Goal: Task Accomplishment & Management: Use online tool/utility

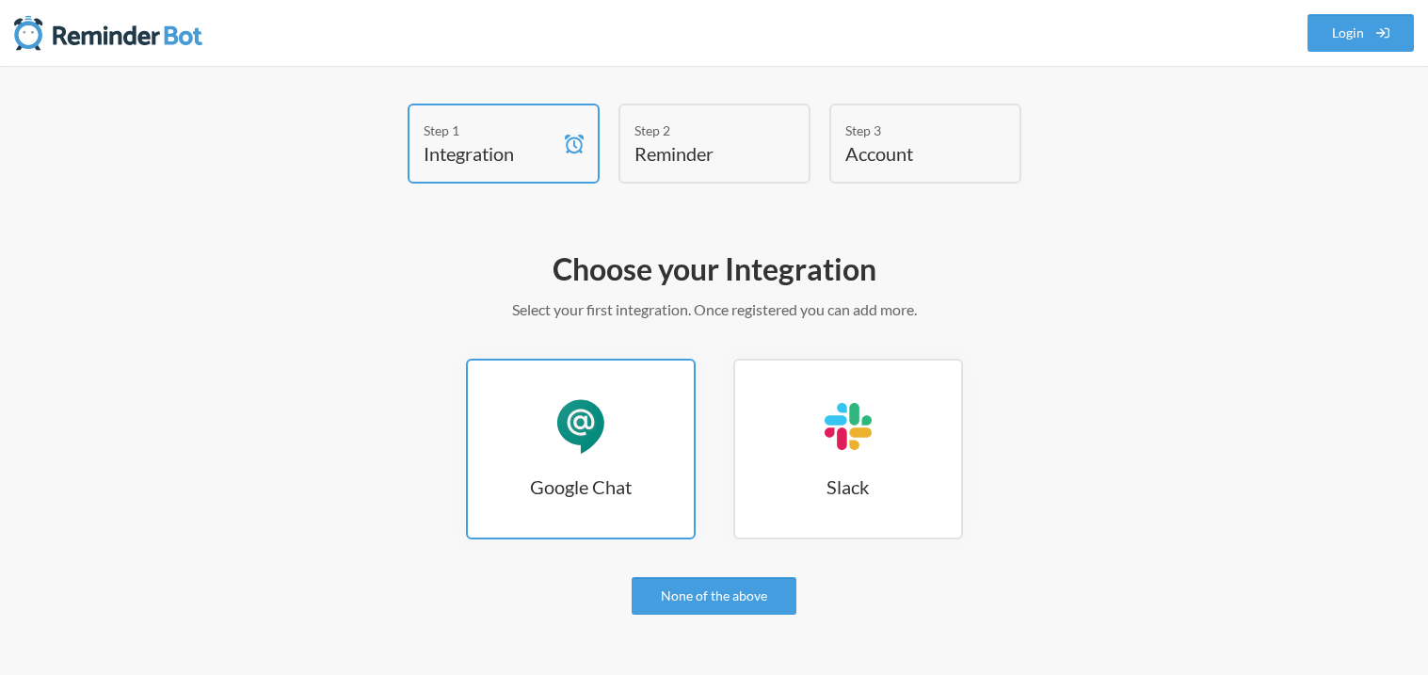
click at [640, 416] on link "Google Chat Google Chat" at bounding box center [581, 449] width 230 height 181
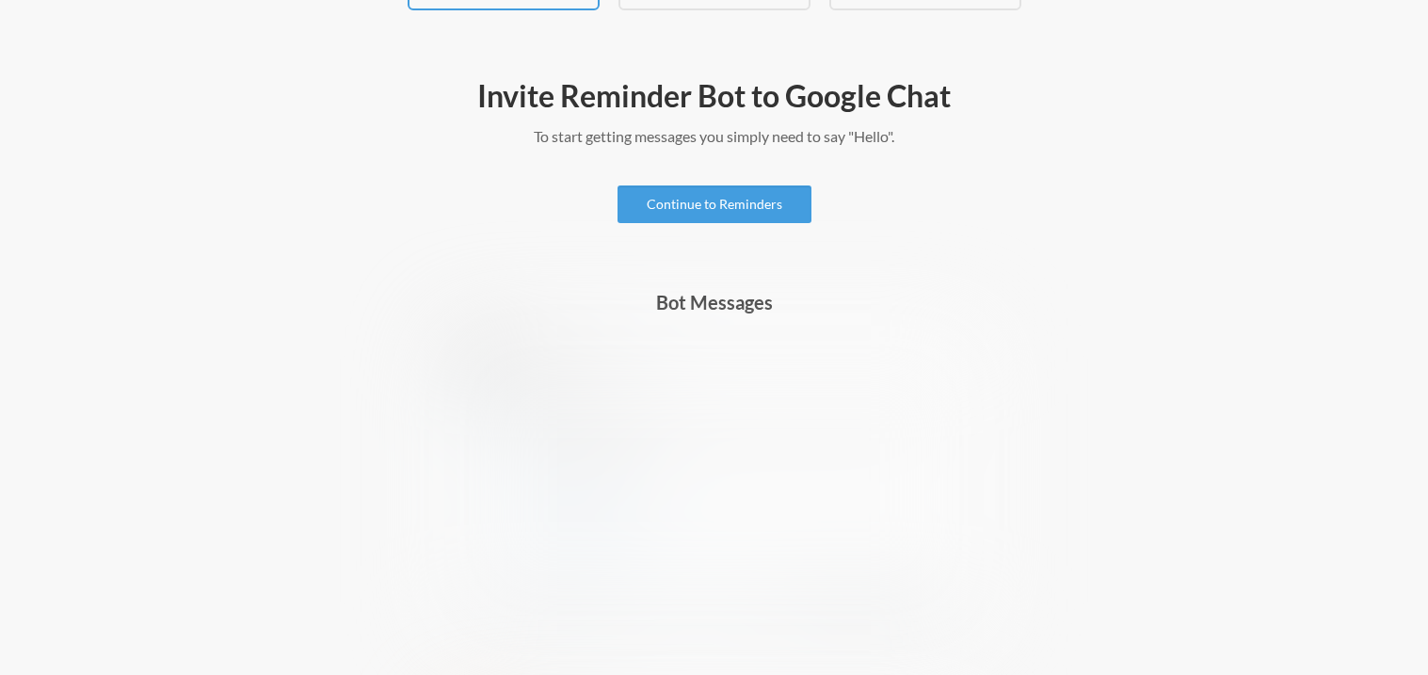
scroll to position [202, 0]
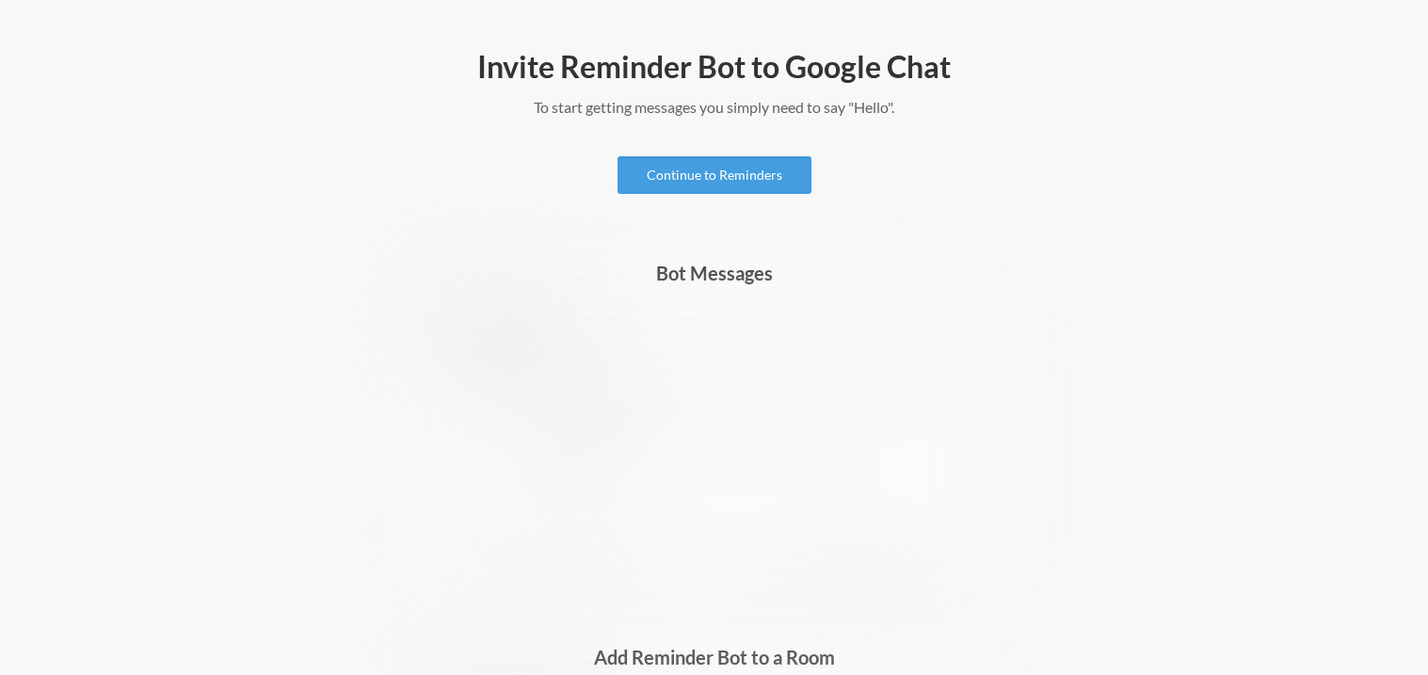
click at [628, 558] on img at bounding box center [713, 451] width 539 height 311
click at [664, 151] on div "Invite Reminder Bot to Google Chat To start getting messages you simply need to…" at bounding box center [714, 565] width 1092 height 1054
click at [593, 569] on img at bounding box center [713, 451] width 539 height 311
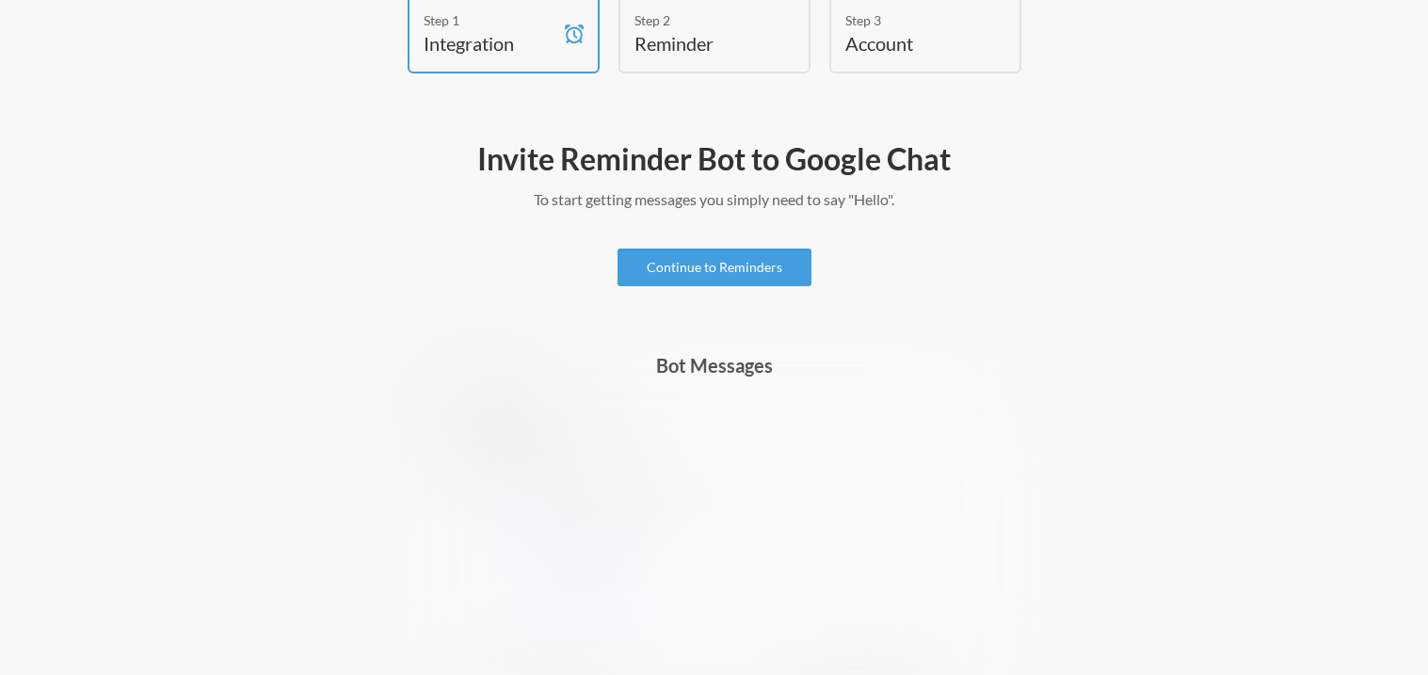
scroll to position [108, 0]
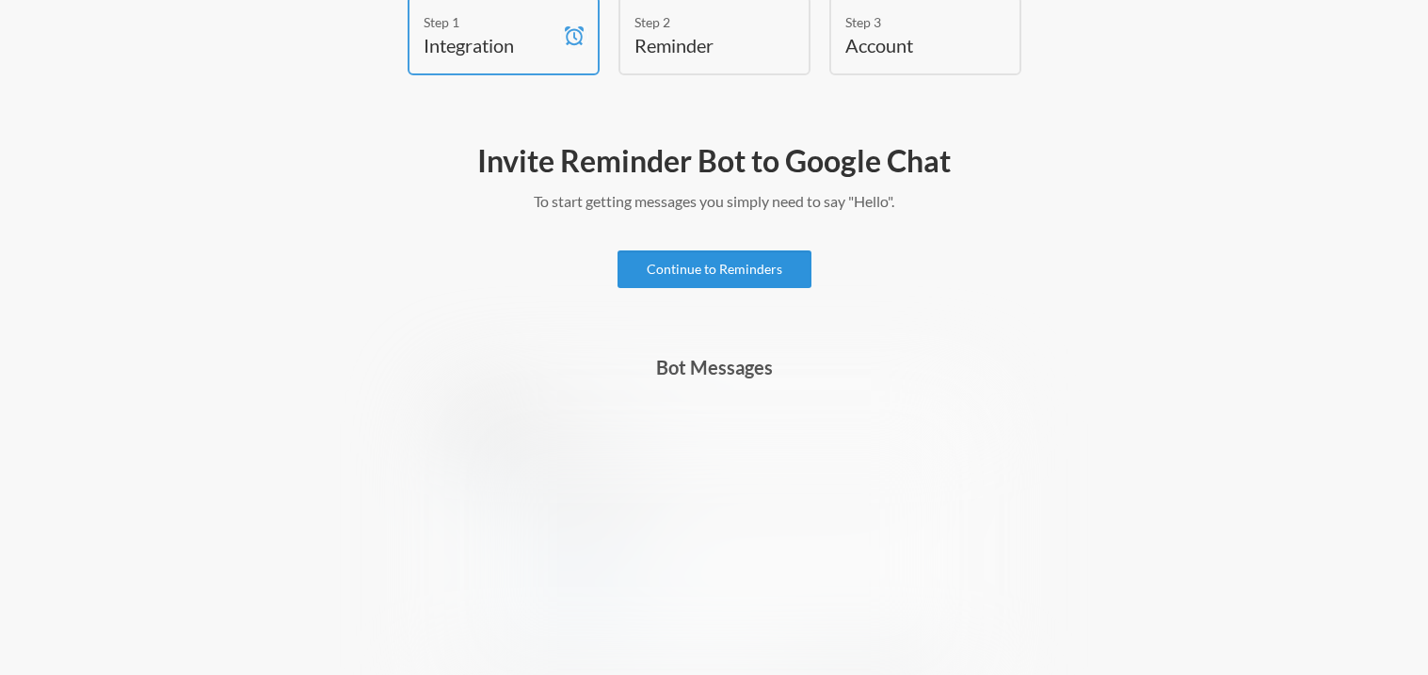
click at [741, 267] on link "Continue to Reminders" at bounding box center [714, 269] width 194 height 38
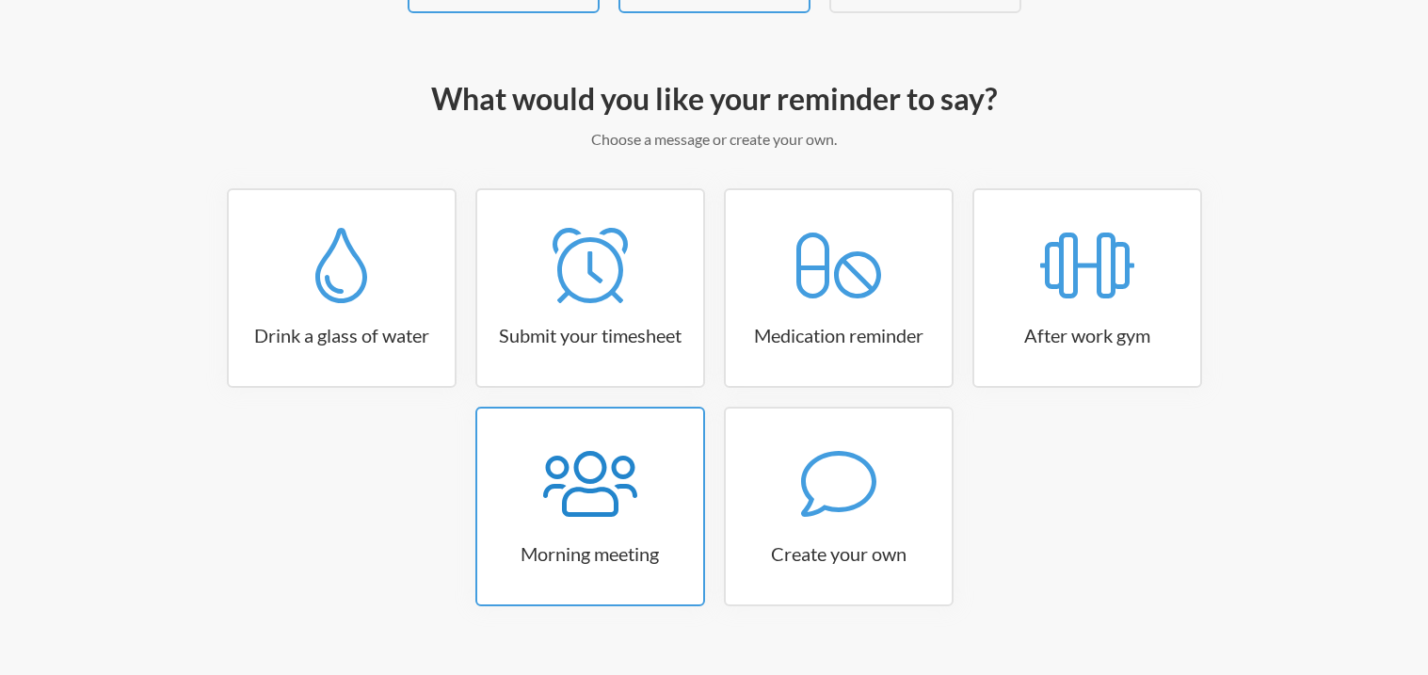
scroll to position [200, 0]
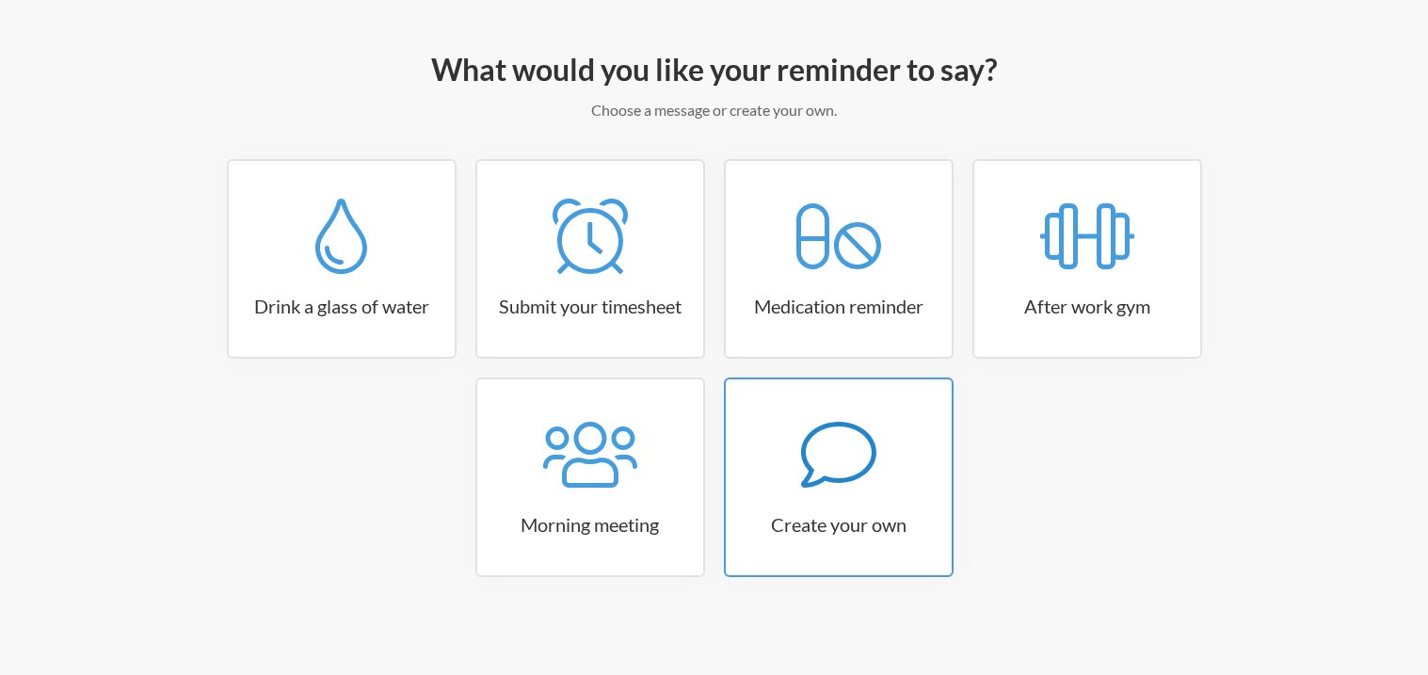
click at [848, 463] on icon at bounding box center [838, 454] width 75 height 75
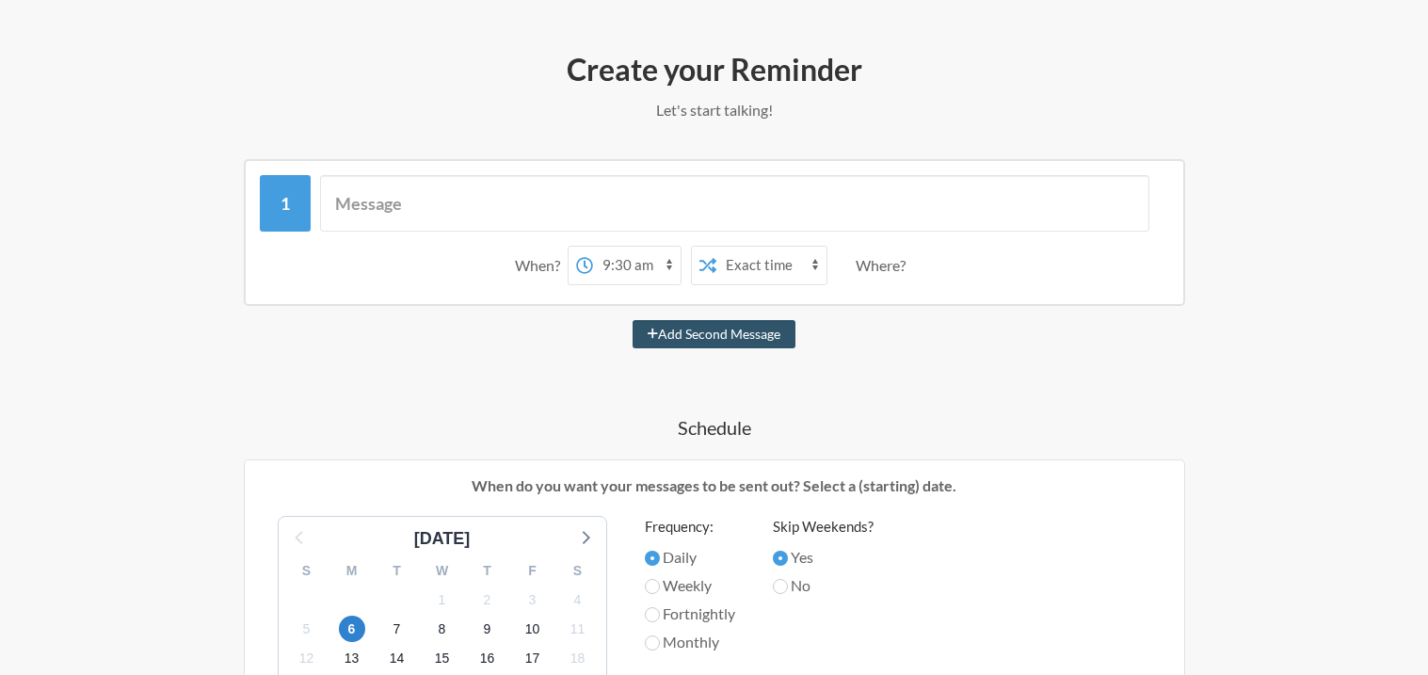
click at [622, 264] on select "12:00 am 12:15 am 12:30 am 12:45 am 1:00 am 1:15 am 1:30 am 1:45 am 2:00 am 2:1…" at bounding box center [637, 266] width 88 height 38
select select "08:45:00"
click at [593, 247] on select "12:00 am 12:15 am 12:30 am 12:45 am 1:00 am 1:15 am 1:30 am 1:45 am 2:00 am 2:1…" at bounding box center [637, 266] width 88 height 38
click at [790, 263] on select "Exact time Random time" at bounding box center [771, 266] width 110 height 38
click at [790, 259] on select "Exact time Random time" at bounding box center [771, 266] width 110 height 38
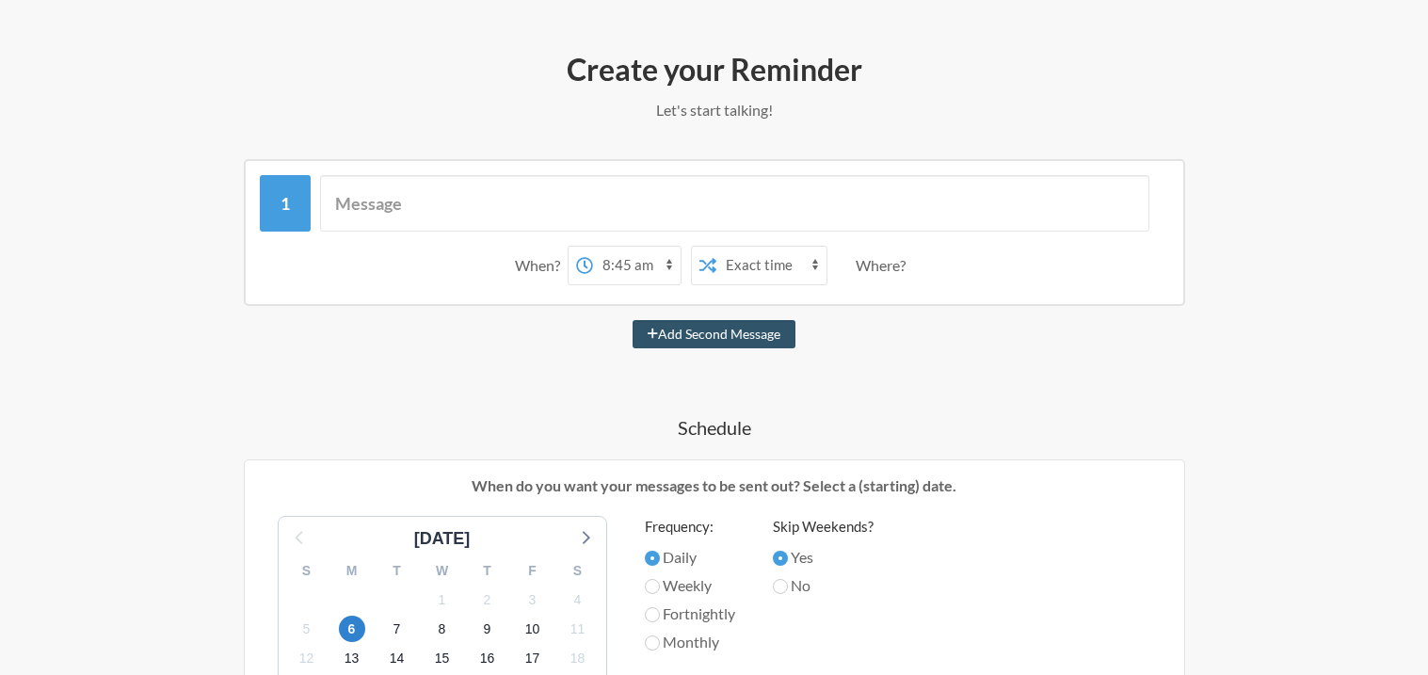
click at [876, 256] on div "Where?" at bounding box center [884, 266] width 57 height 40
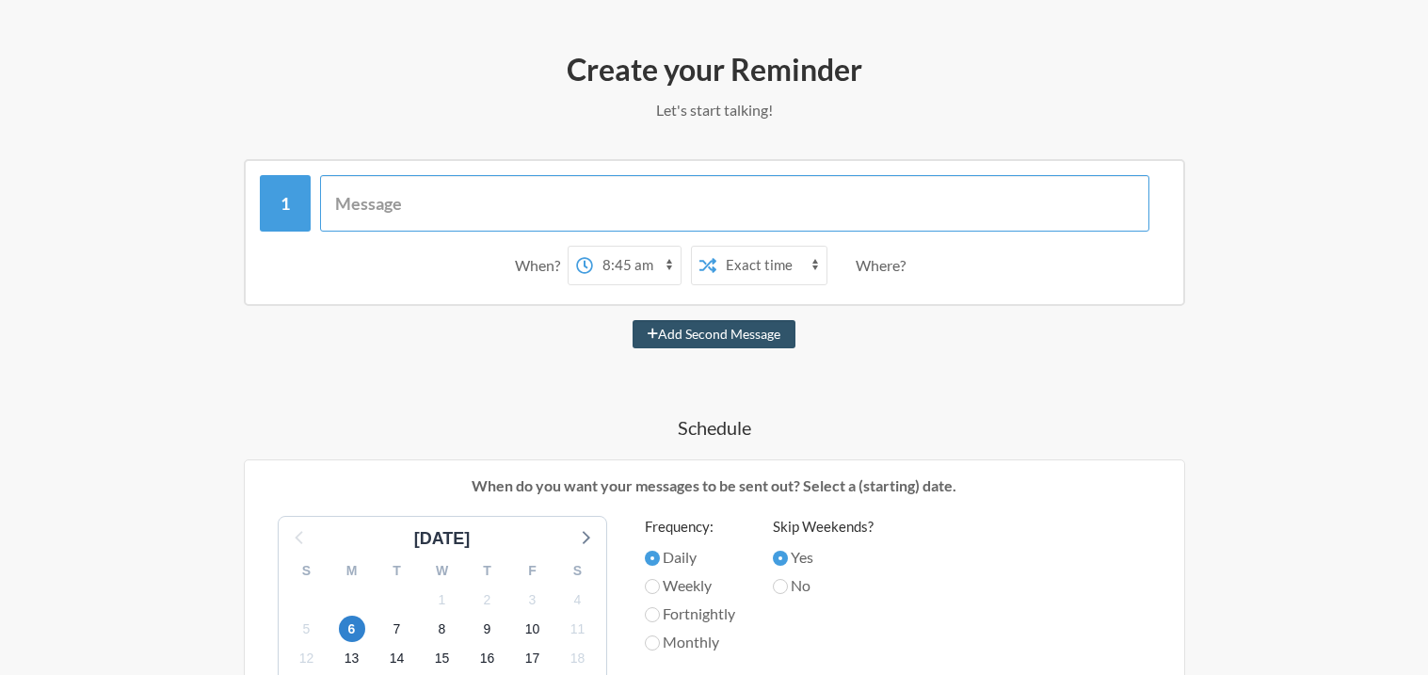
click at [686, 212] on input "text" at bounding box center [734, 203] width 829 height 56
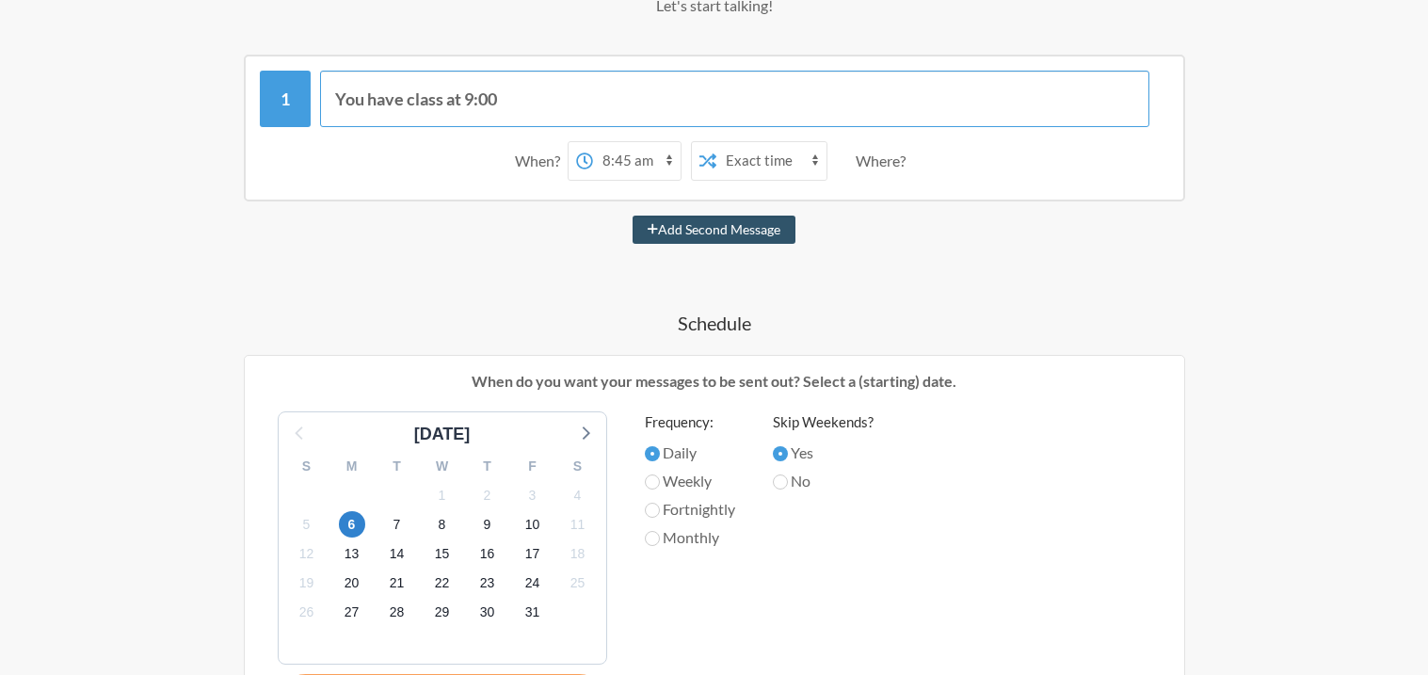
scroll to position [335, 0]
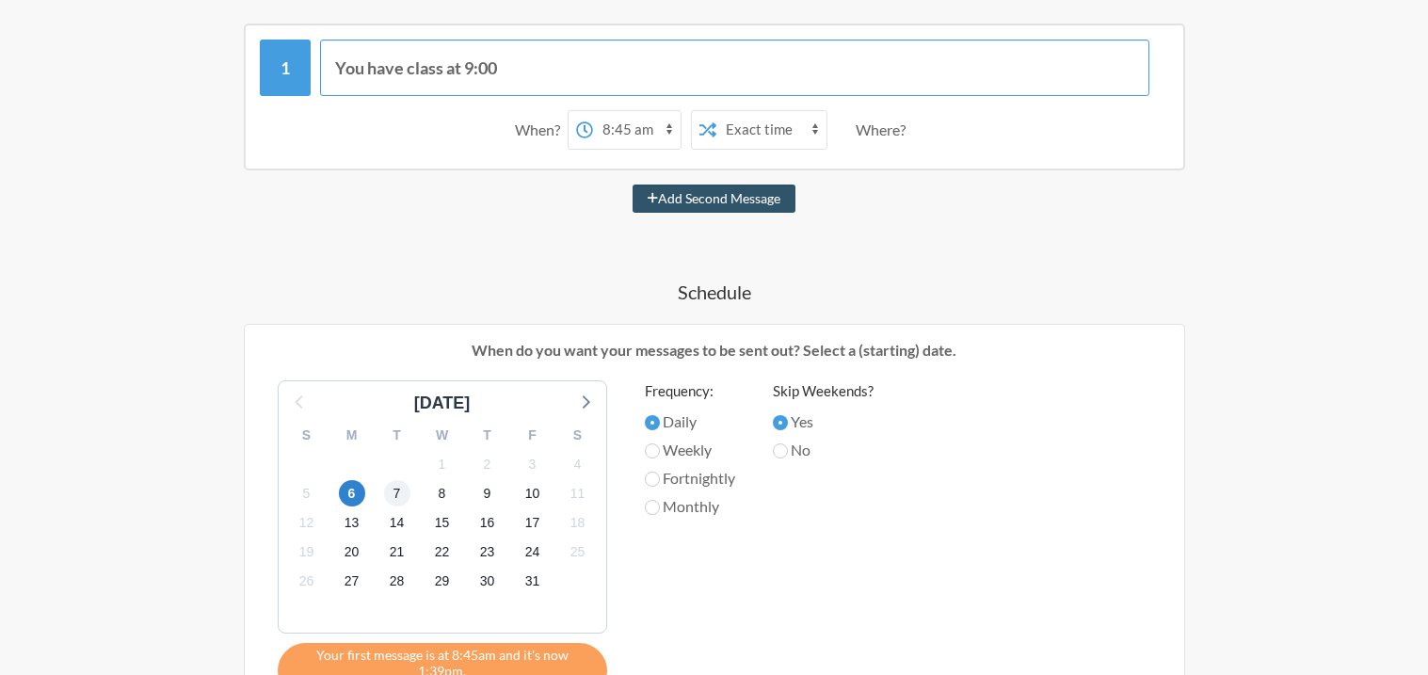
type input "You have class at 9:00"
click at [399, 494] on span "7" at bounding box center [397, 493] width 26 height 26
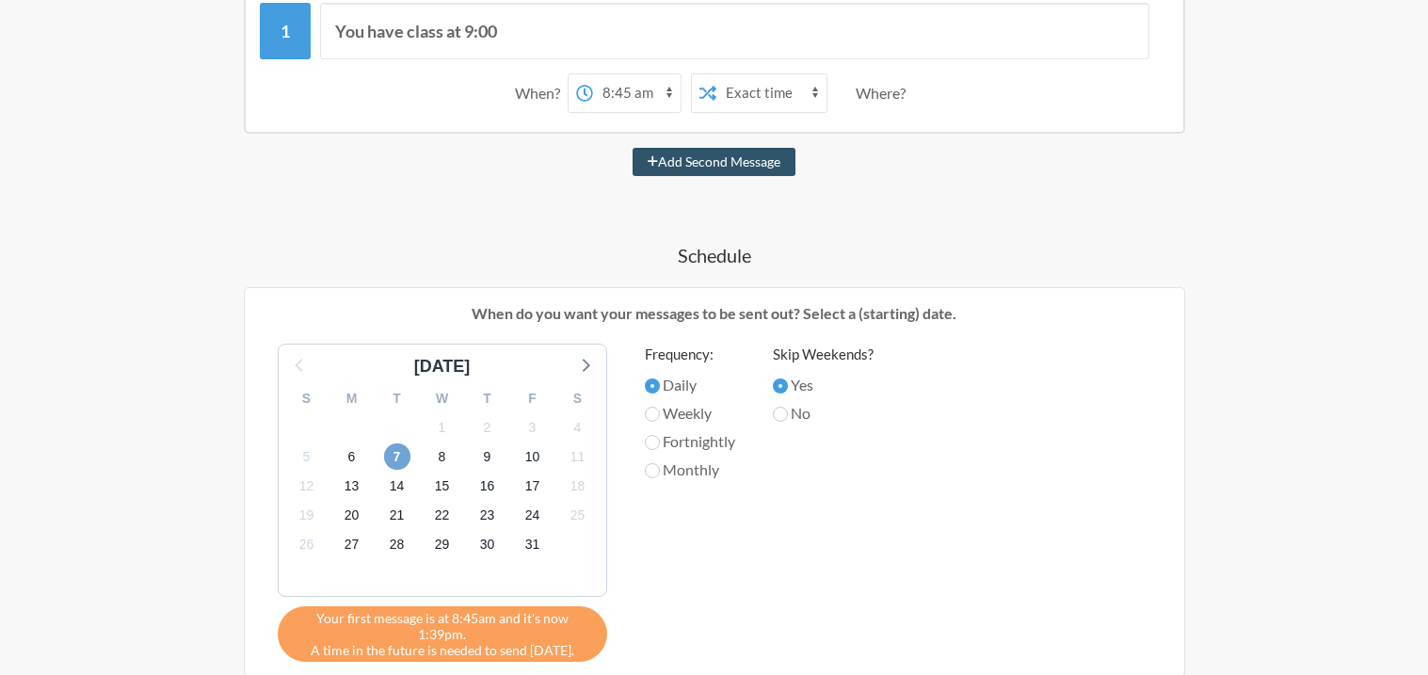
scroll to position [402, 0]
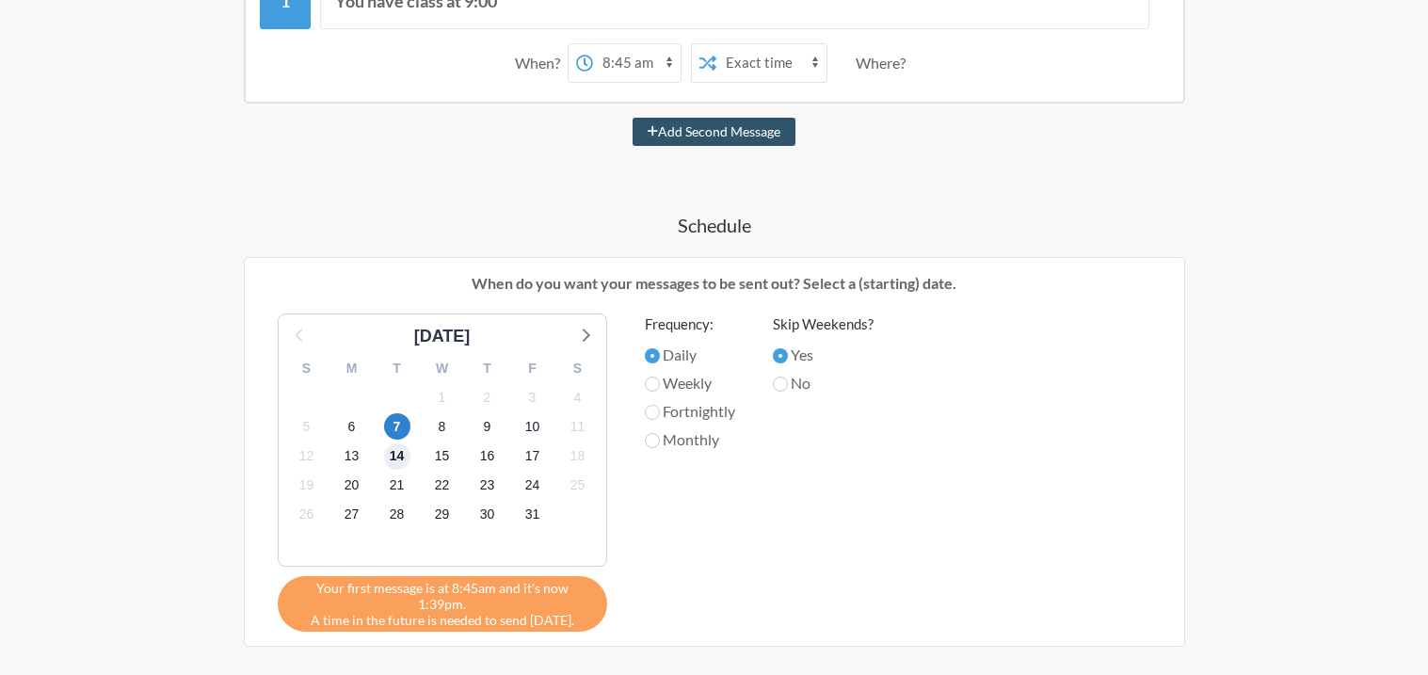
click at [393, 456] on span "14" at bounding box center [397, 456] width 26 height 26
click at [659, 383] on label "Weekly" at bounding box center [690, 383] width 90 height 23
click at [659, 383] on input "Weekly" at bounding box center [652, 383] width 15 height 15
radio input "true"
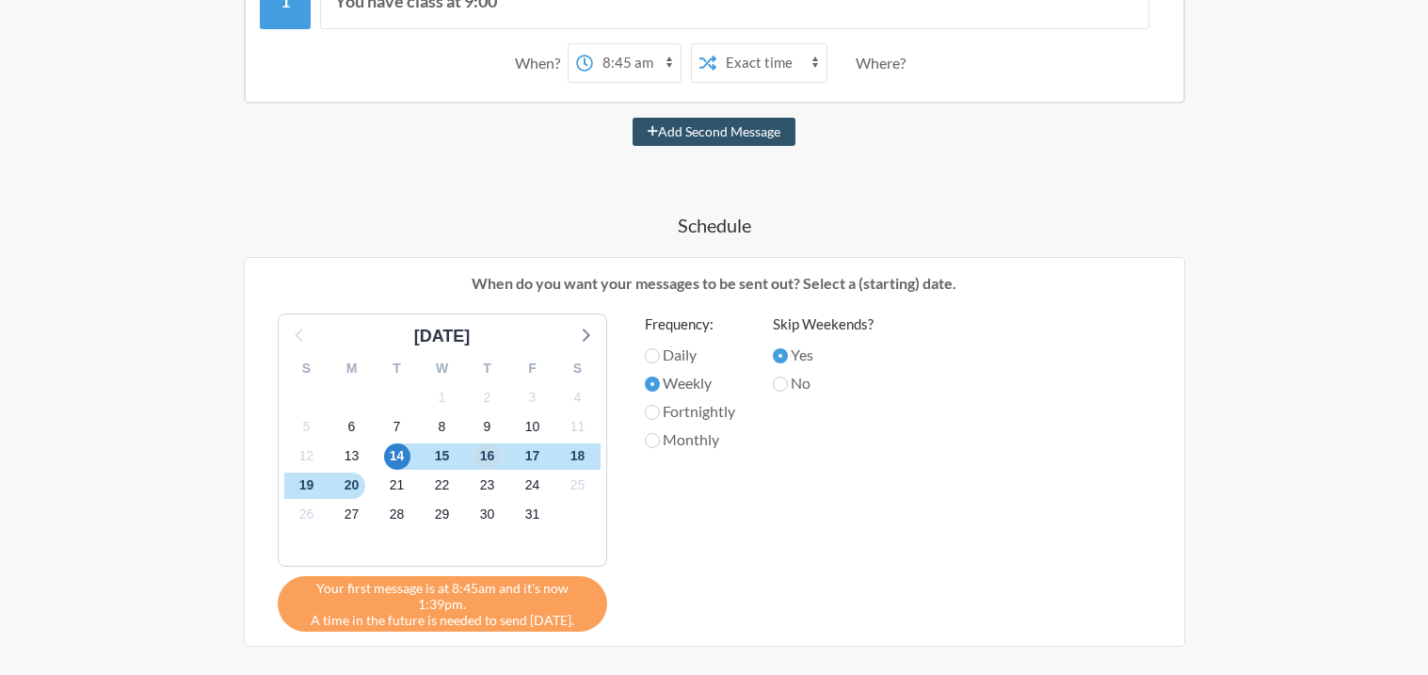
click at [486, 452] on span "16" at bounding box center [487, 456] width 26 height 26
click at [391, 453] on span "14" at bounding box center [397, 456] width 26 height 26
click at [685, 352] on label "Daily" at bounding box center [690, 355] width 90 height 23
click at [660, 352] on input "Daily" at bounding box center [652, 355] width 15 height 15
radio input "true"
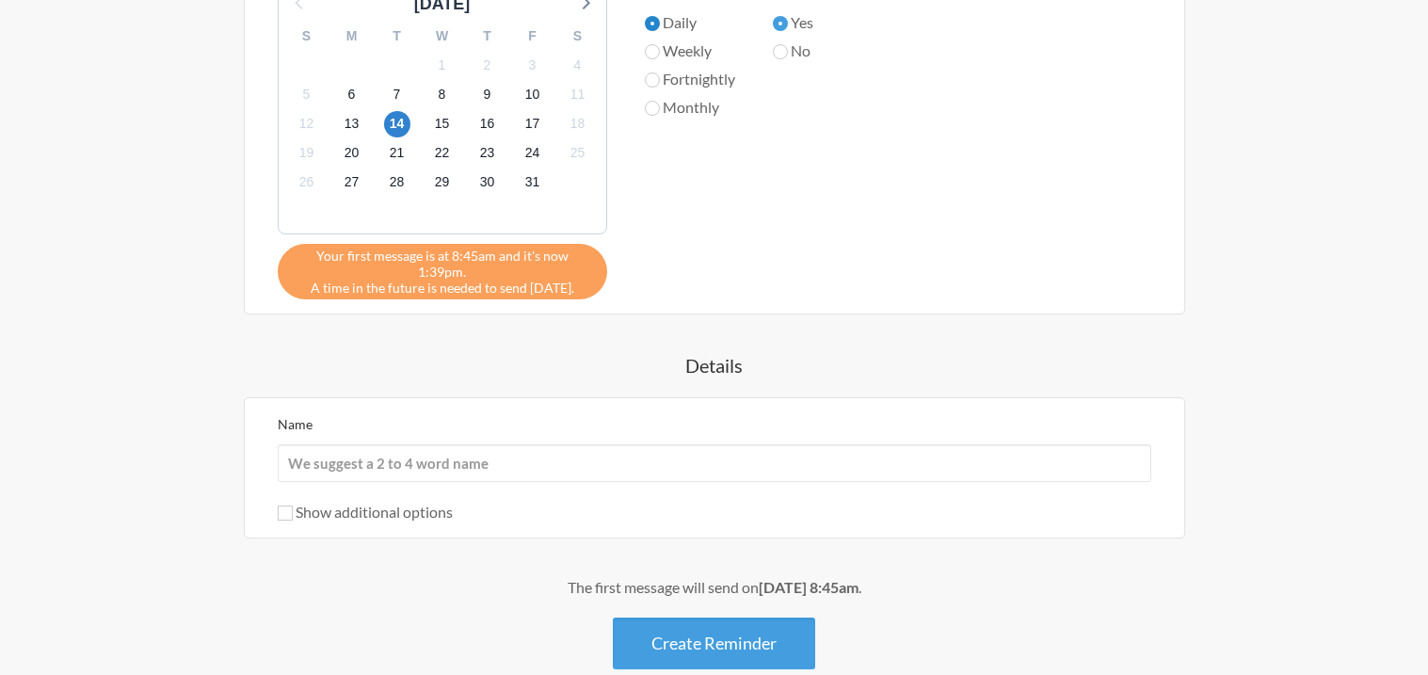
scroll to position [808, 0]
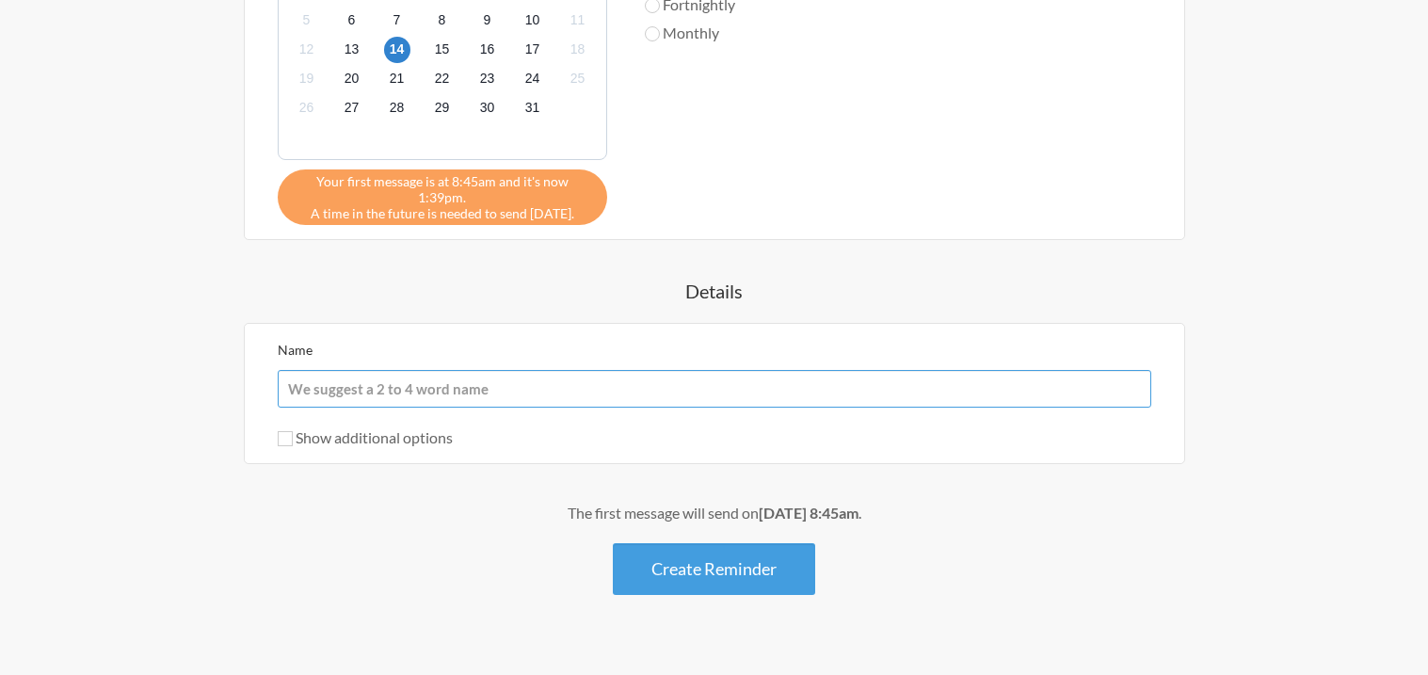
click at [502, 373] on input "Name" at bounding box center [714, 389] width 873 height 38
type input "Class Reminder"
click at [280, 470] on div "You have class at 9:00 When? 12:00 am 12:15 am 12:30 am 12:45 am 1:00 am 1:15 a…" at bounding box center [714, 72] width 1092 height 1045
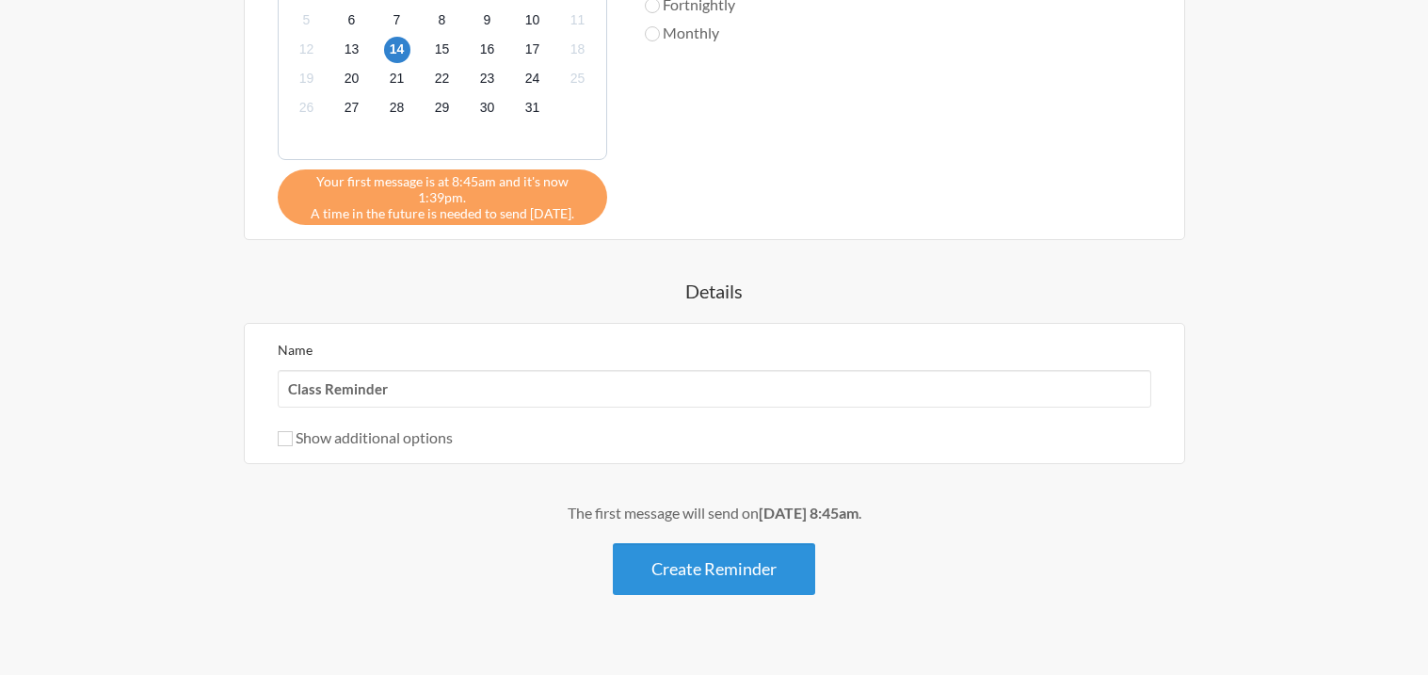
click at [683, 550] on button "Create Reminder" at bounding box center [714, 569] width 202 height 52
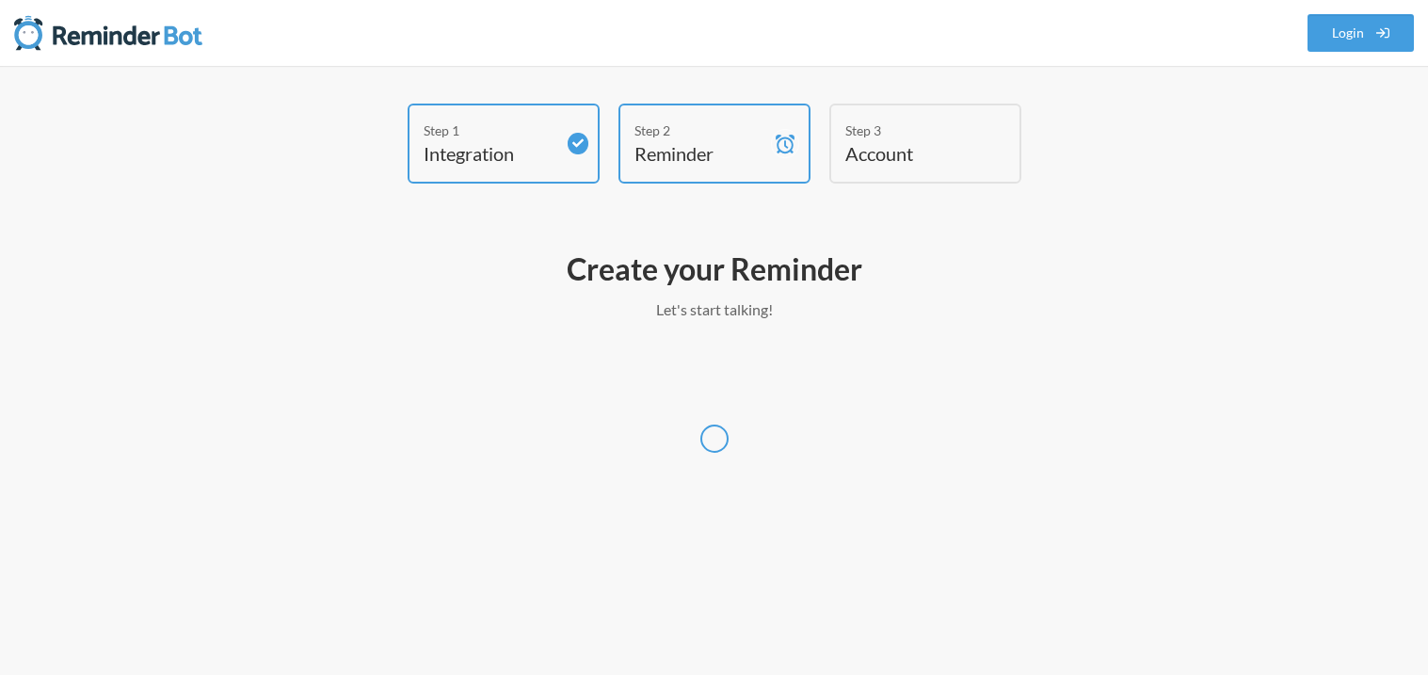
select select "America/Los_Angeles"
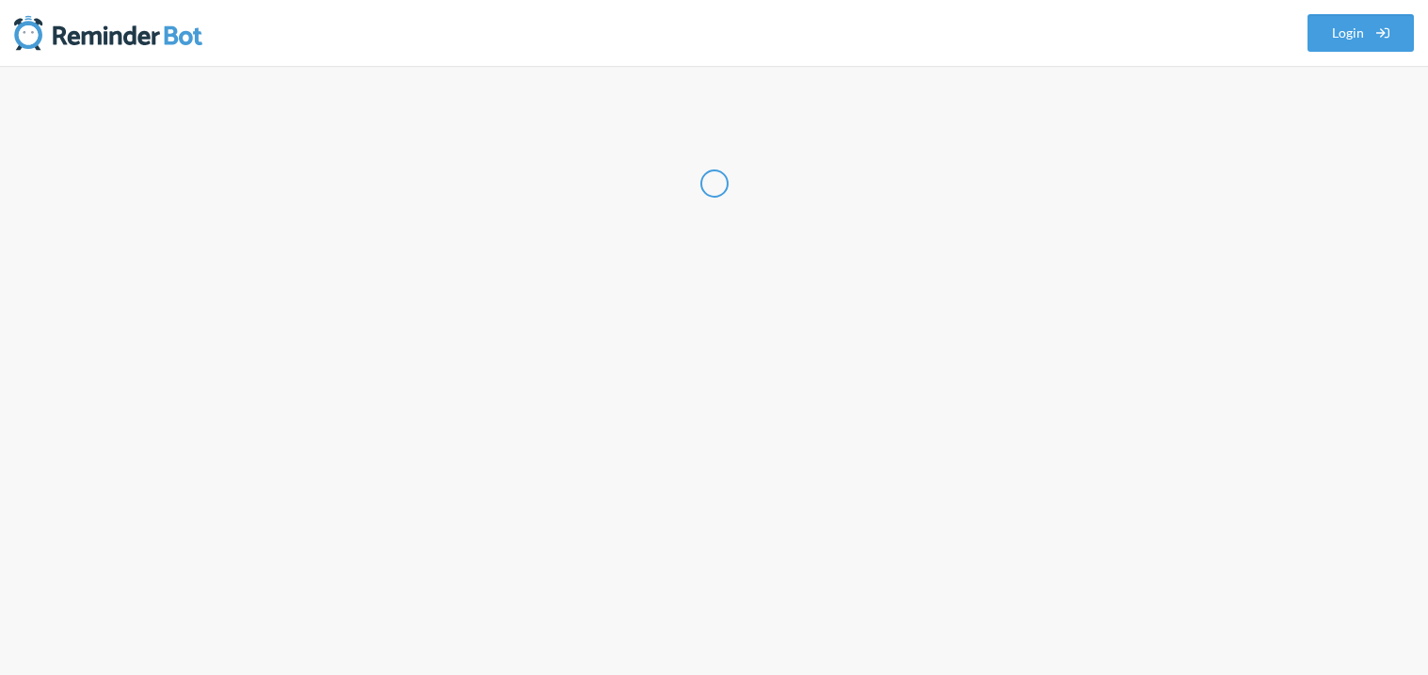
select select "US"
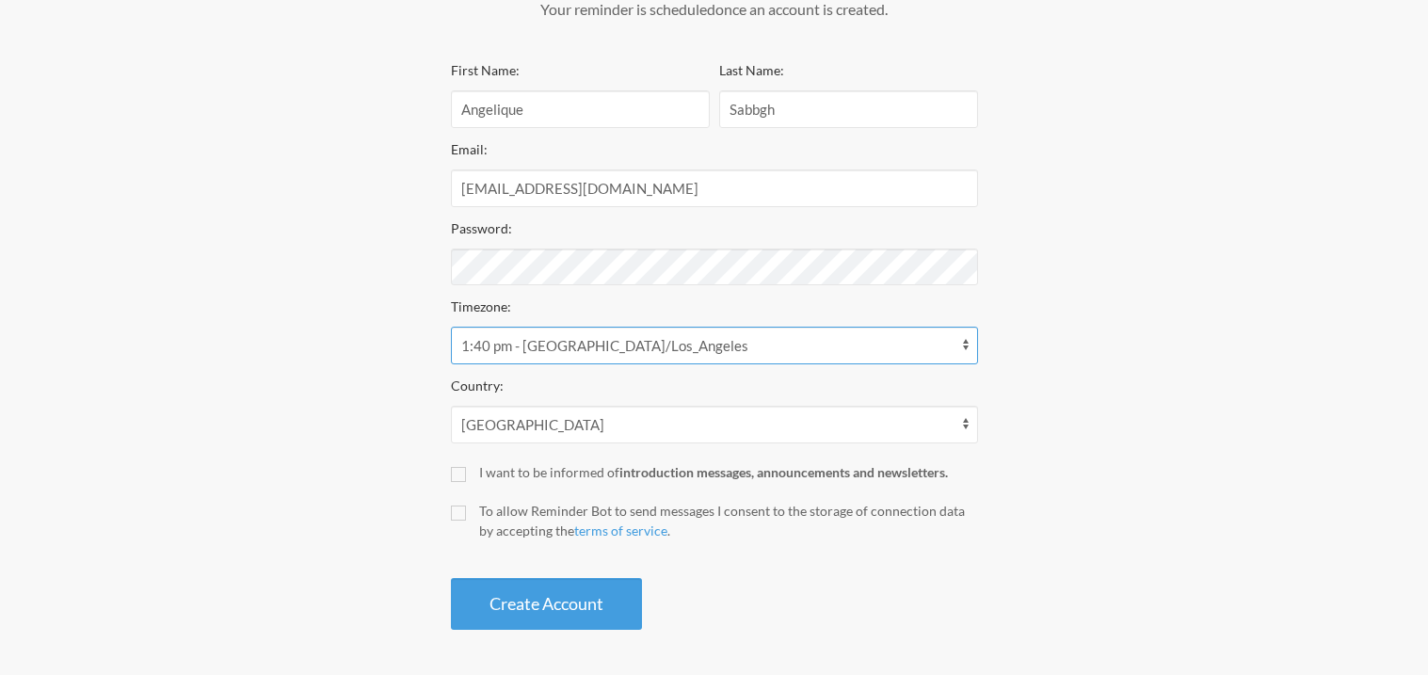
scroll to position [301, 0]
click at [464, 509] on input "To allow Reminder Bot to send messages I consent to the storage of connection d…" at bounding box center [458, 511] width 15 height 15
checkbox input "true"
click at [507, 599] on button "Create Account" at bounding box center [546, 603] width 191 height 52
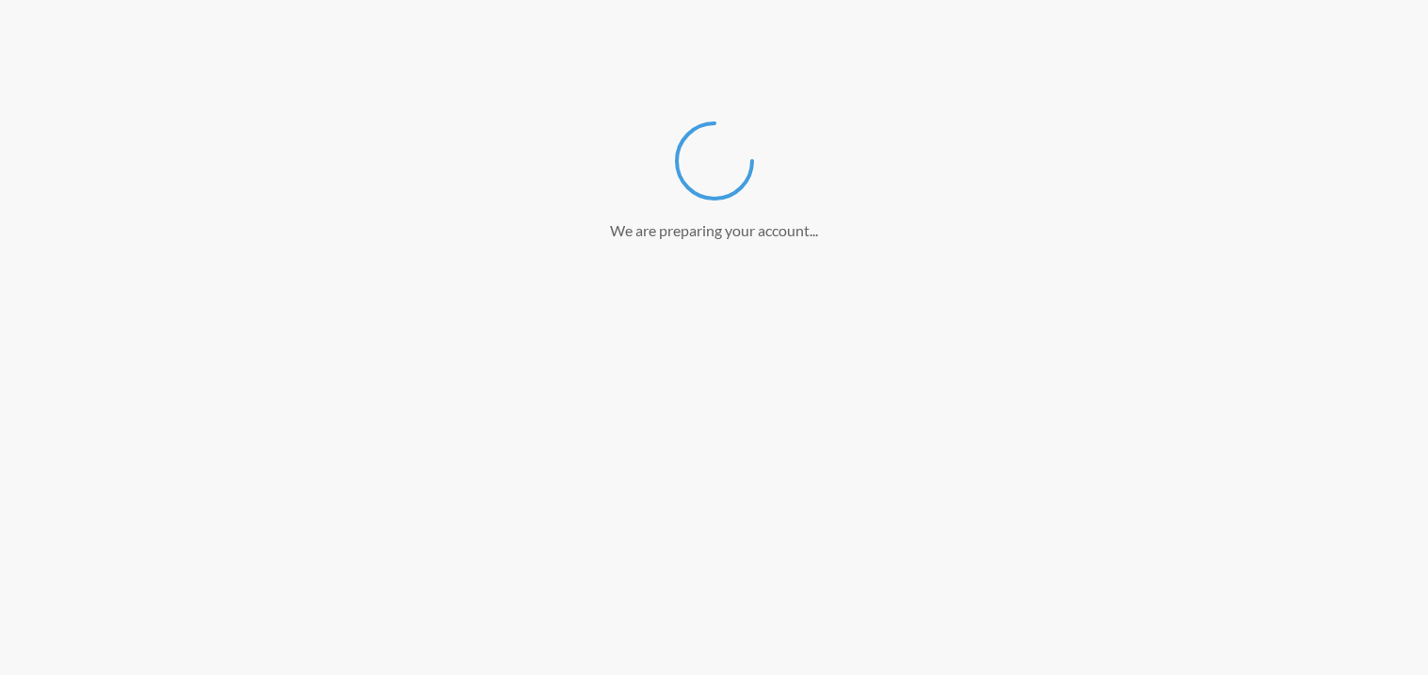
scroll to position [231, 0]
